Goal: Task Accomplishment & Management: Manage account settings

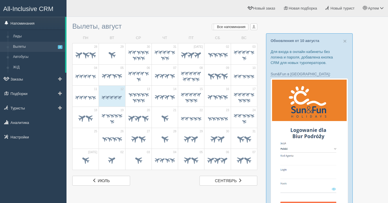
scroll to position [2, 0]
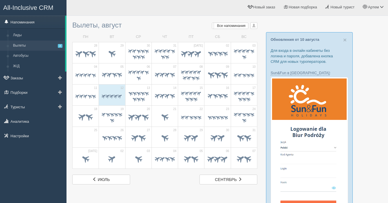
click at [30, 21] on link "Напоминания" at bounding box center [32, 22] width 65 height 13
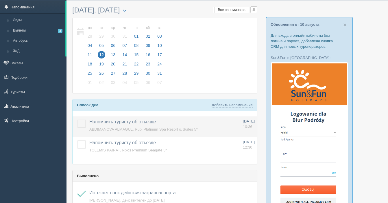
scroll to position [17, 0]
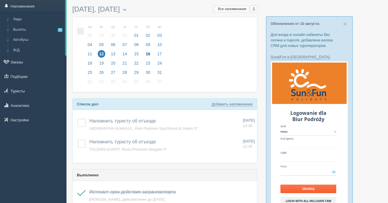
click at [147, 53] on span "16" at bounding box center [148, 54] width 8 height 8
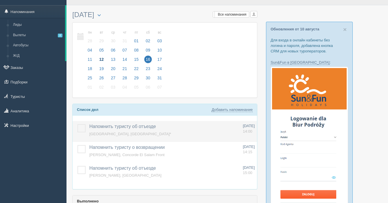
scroll to position [13, 0]
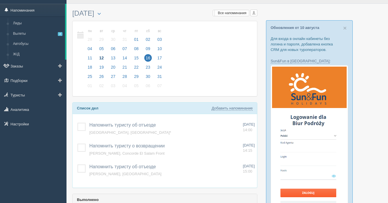
click at [31, 9] on link "Напоминания" at bounding box center [32, 10] width 65 height 13
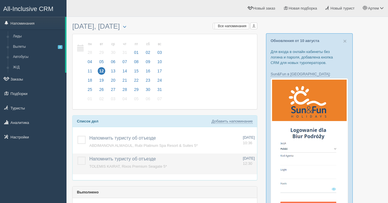
click at [77, 156] on label at bounding box center [77, 156] width 0 height 0
click at [0, 0] on input "checkbox" at bounding box center [0, 0] width 0 height 0
